Goal: Navigation & Orientation: Find specific page/section

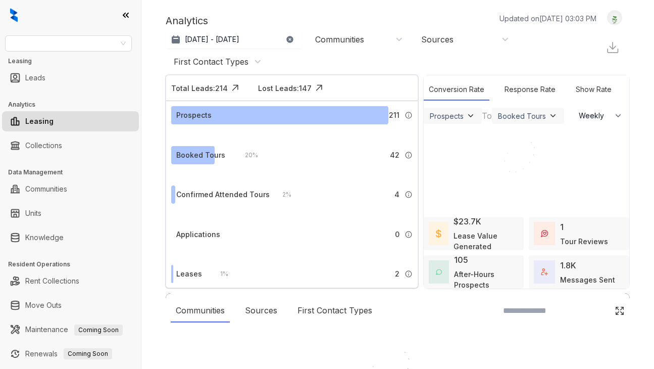
select select "******"
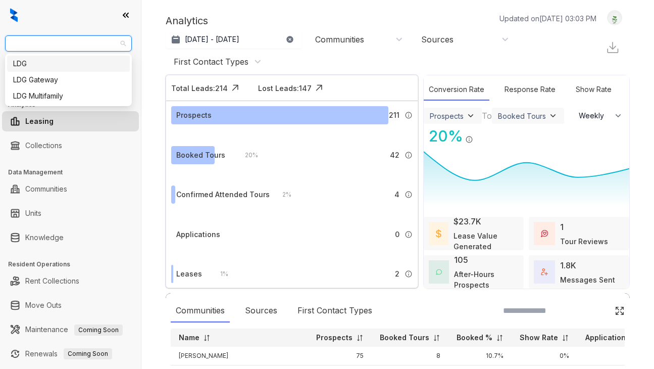
click at [103, 37] on input "search" at bounding box center [64, 43] width 106 height 15
click at [111, 39] on input "search" at bounding box center [64, 43] width 106 height 15
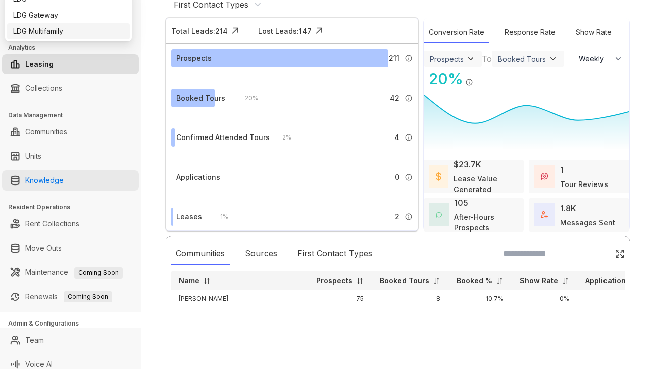
scroll to position [65, 0]
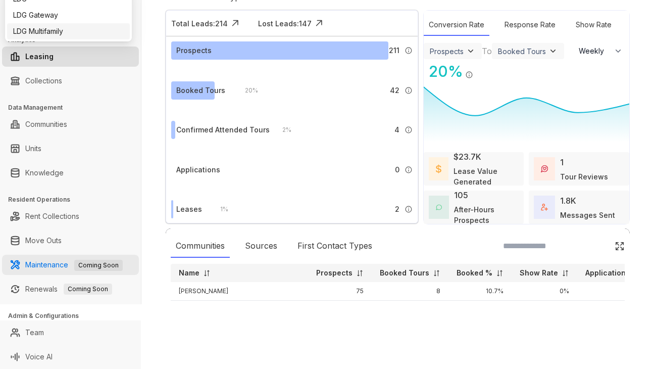
click at [66, 269] on link "Maintenance Coming Soon" at bounding box center [73, 264] width 97 height 9
click at [55, 267] on link "Maintenance Coming Soon" at bounding box center [73, 264] width 97 height 9
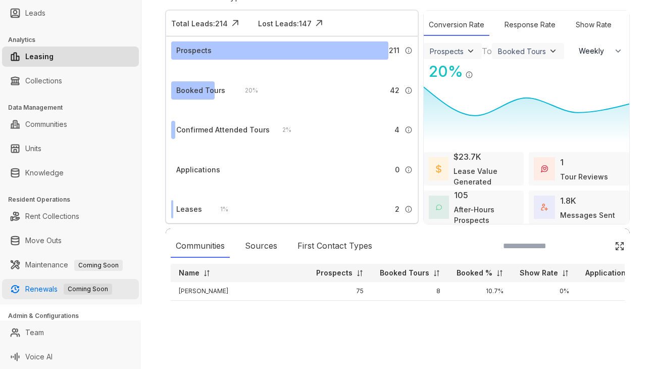
click at [42, 289] on link "Renewals Coming Soon" at bounding box center [68, 289] width 87 height 20
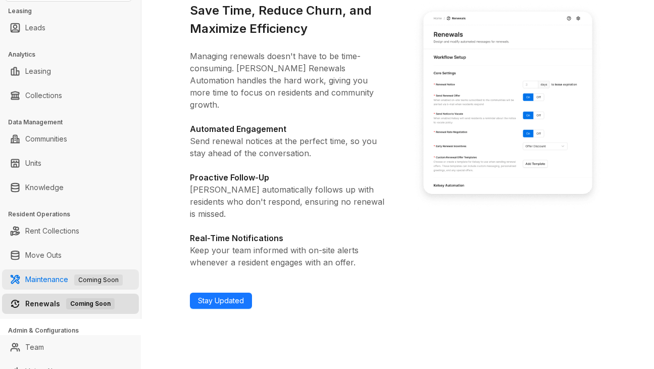
scroll to position [65, 0]
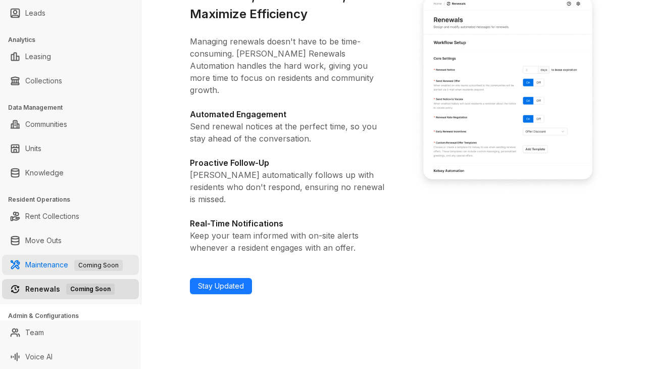
click at [59, 269] on link "Maintenance Coming Soon" at bounding box center [73, 264] width 97 height 9
click at [47, 260] on link "Maintenance Coming Soon" at bounding box center [73, 264] width 97 height 9
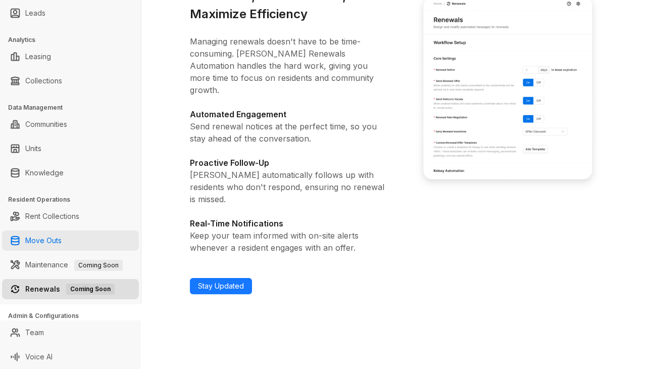
click at [62, 237] on link "Move Outs" at bounding box center [43, 240] width 36 height 20
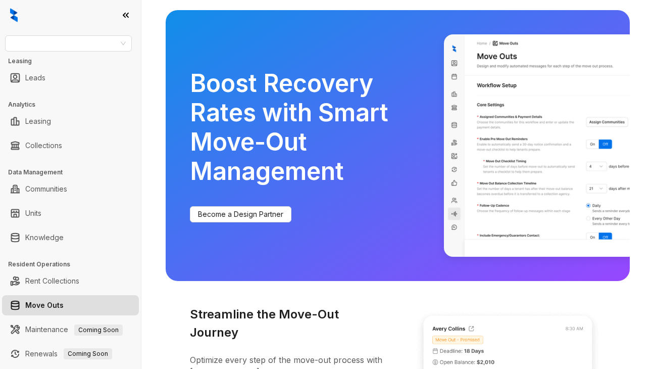
click at [121, 10] on icon at bounding box center [126, 15] width 10 height 10
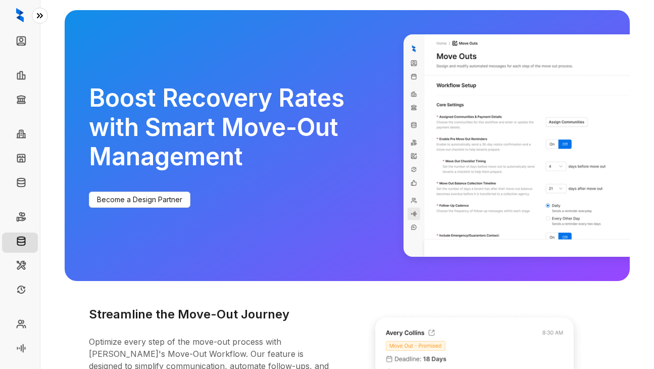
click at [41, 19] on icon at bounding box center [40, 16] width 10 height 10
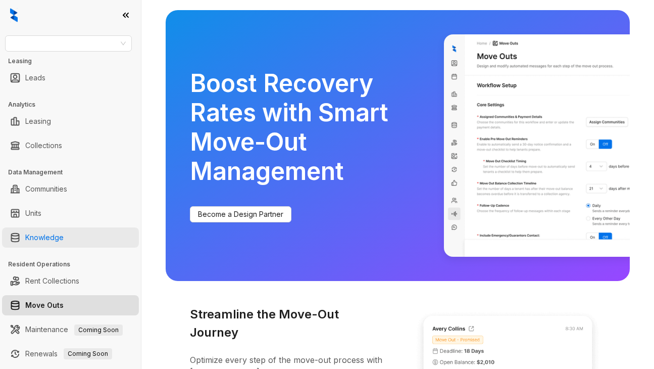
click at [58, 236] on link "Knowledge" at bounding box center [44, 237] width 38 height 20
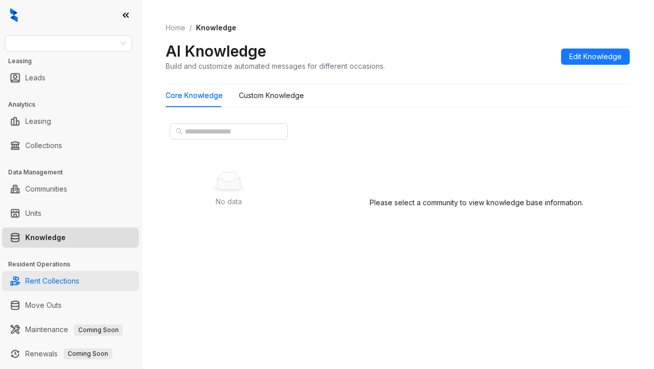
click at [65, 277] on link "Rent Collections" at bounding box center [52, 281] width 54 height 20
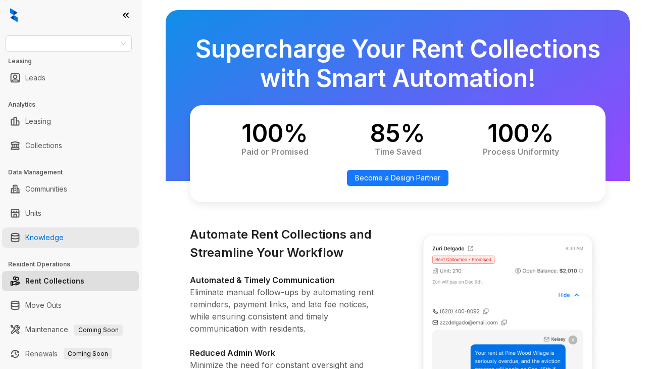
click at [64, 246] on link "Knowledge" at bounding box center [44, 237] width 38 height 20
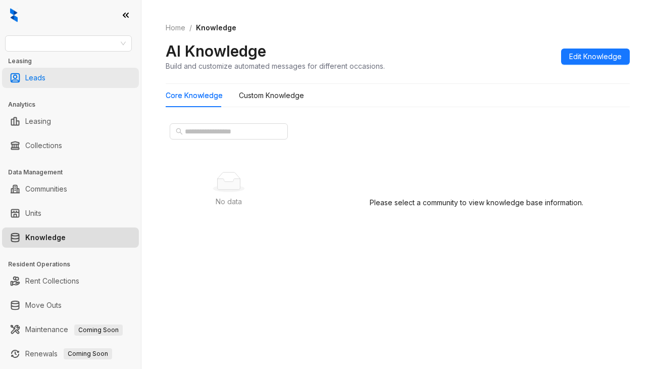
click at [45, 83] on link "Leads" at bounding box center [35, 78] width 20 height 20
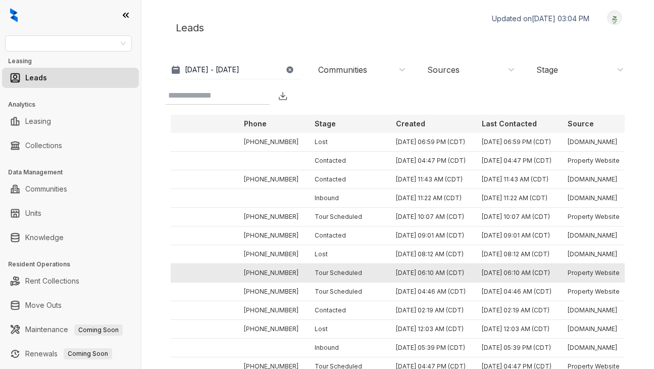
scroll to position [0, 437]
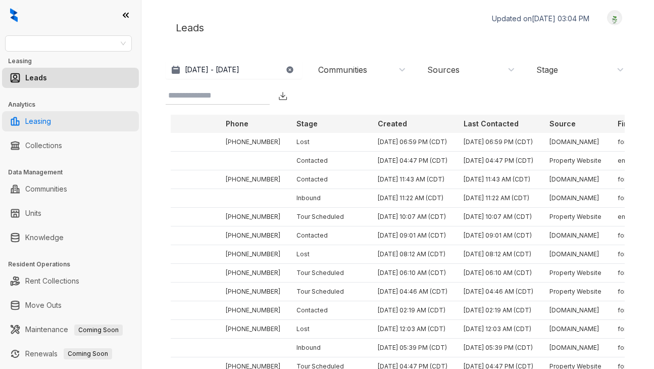
click at [51, 126] on link "Leasing" at bounding box center [38, 121] width 26 height 20
select select "******"
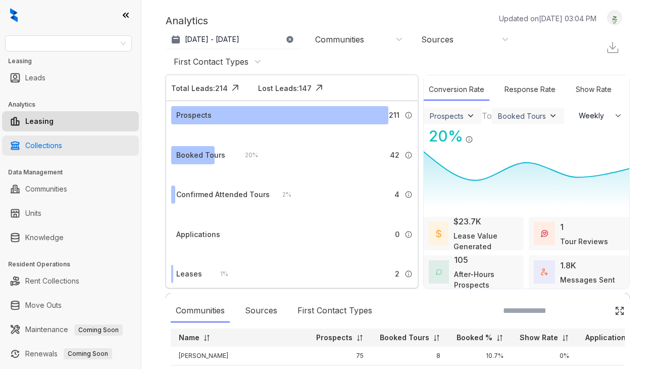
click at [45, 145] on link "Collections" at bounding box center [43, 145] width 37 height 20
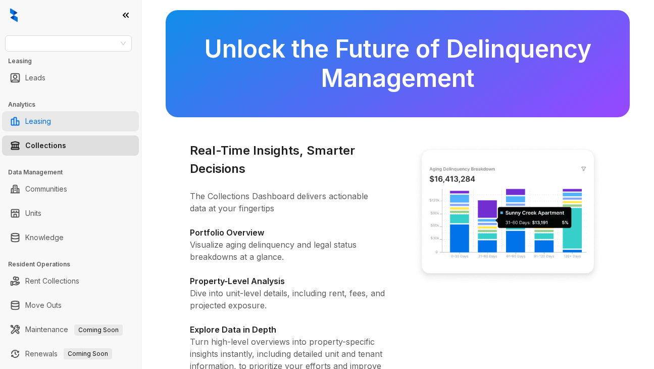
click at [51, 117] on link "Leasing" at bounding box center [38, 121] width 26 height 20
select select "******"
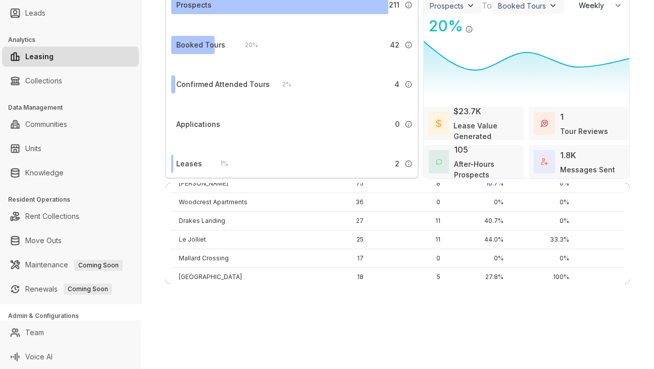
scroll to position [83, 0]
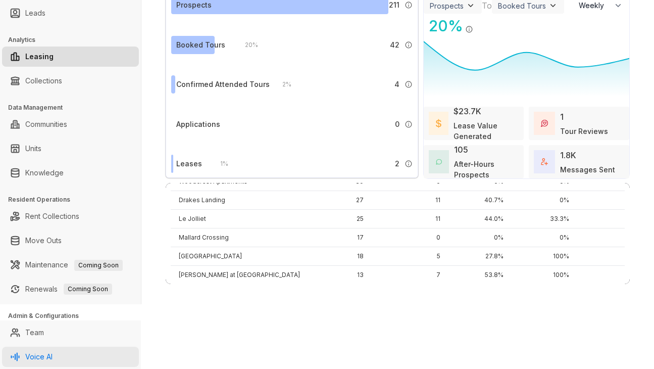
click at [43, 358] on link "Voice AI" at bounding box center [38, 356] width 27 height 20
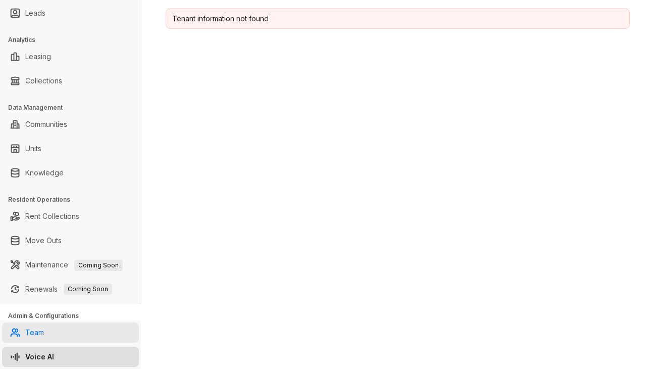
click at [44, 332] on link "Team" at bounding box center [34, 332] width 19 height 20
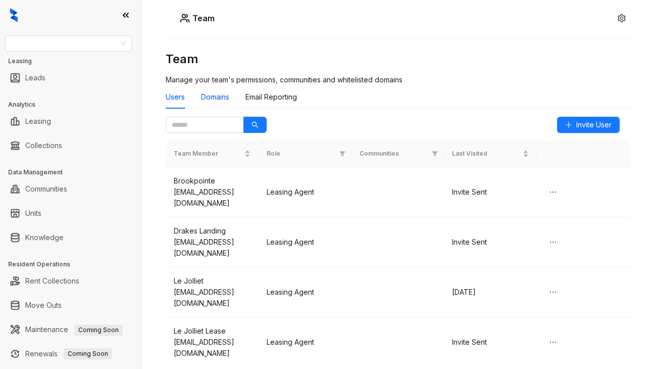
click at [226, 99] on div "Domains" at bounding box center [215, 96] width 28 height 11
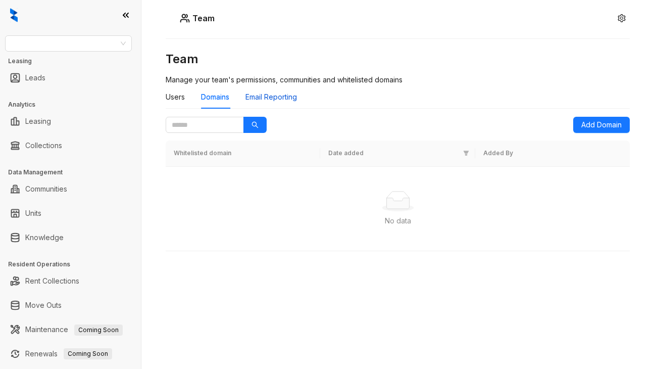
click at [273, 97] on div "Email Reporting" at bounding box center [271, 96] width 52 height 11
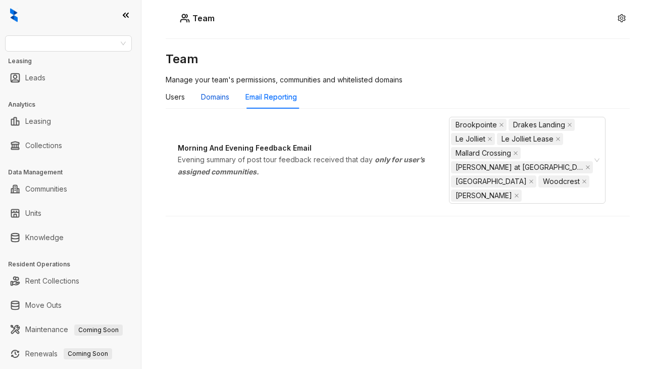
click at [214, 97] on div "Domains" at bounding box center [215, 96] width 28 height 11
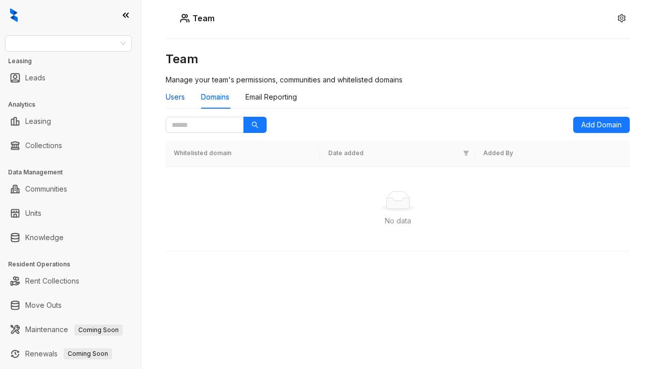
click at [179, 101] on div "Users" at bounding box center [175, 96] width 19 height 11
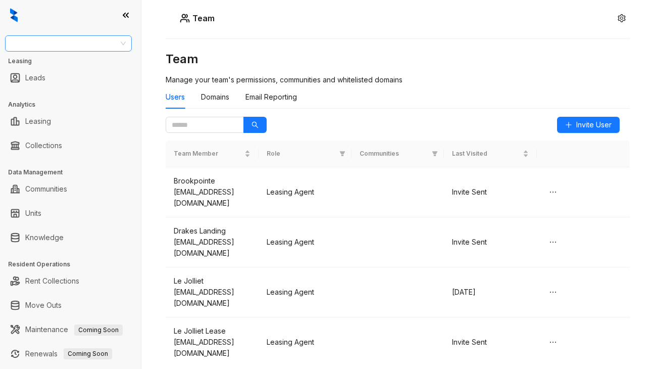
click at [104, 47] on input "search" at bounding box center [64, 43] width 106 height 15
click at [93, 76] on div "LDG Gateway" at bounding box center [68, 79] width 111 height 11
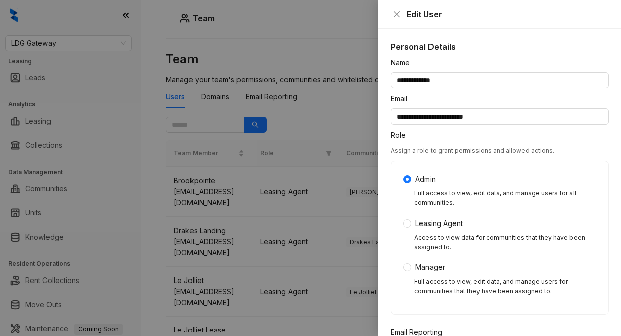
scroll to position [307, 0]
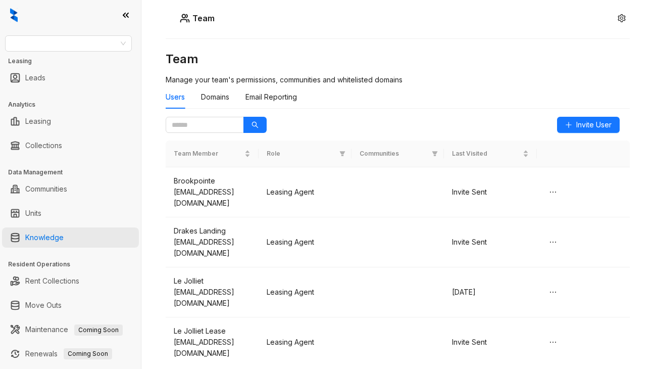
click at [60, 246] on link "Knowledge" at bounding box center [44, 237] width 38 height 20
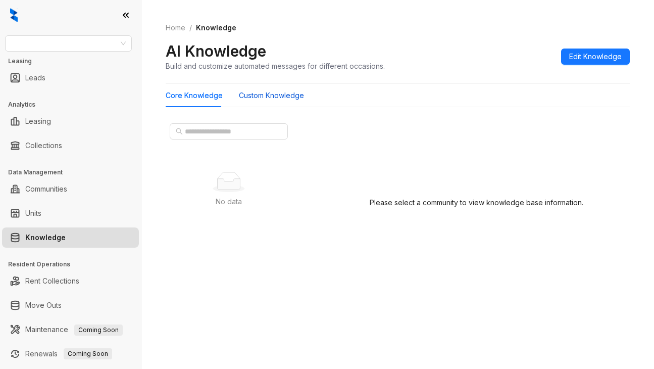
click at [267, 94] on Knowledge "Custom Knowledge" at bounding box center [271, 95] width 65 height 11
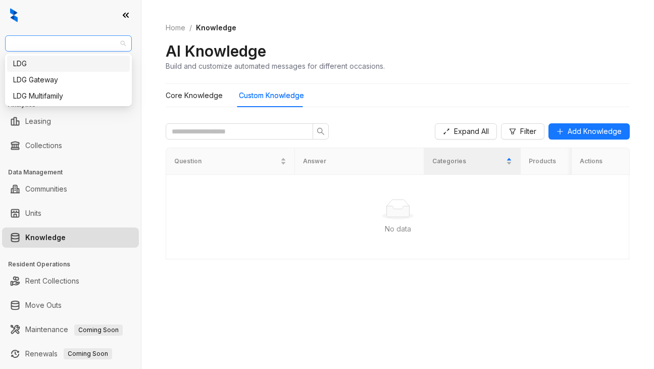
click at [124, 44] on span at bounding box center [68, 43] width 115 height 15
click at [94, 98] on div "LDG Multifamily" at bounding box center [68, 95] width 111 height 11
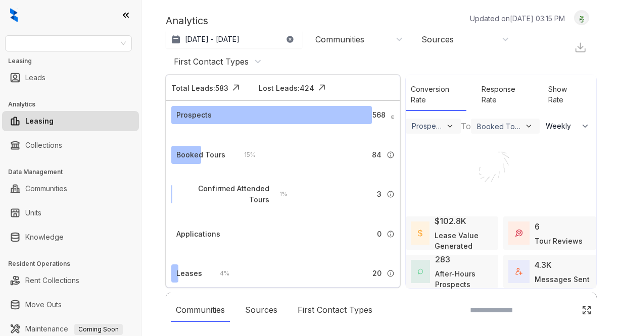
select select "******"
